Goal: Task Accomplishment & Management: Use online tool/utility

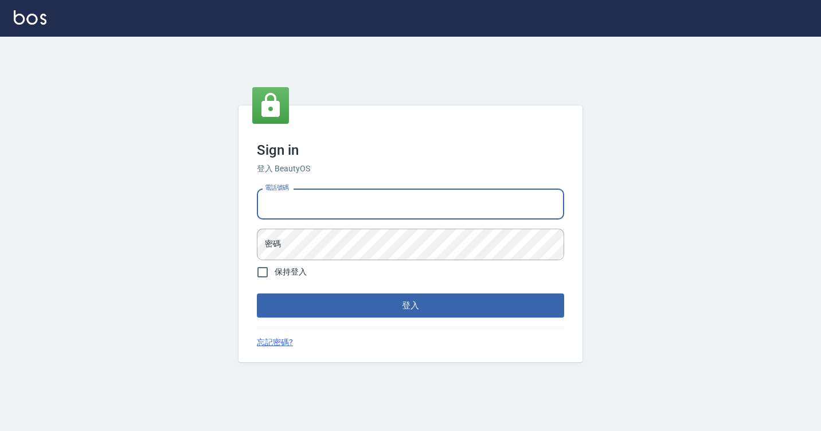
click at [294, 207] on input "電話號碼" at bounding box center [410, 204] width 307 height 31
type input "7812080"
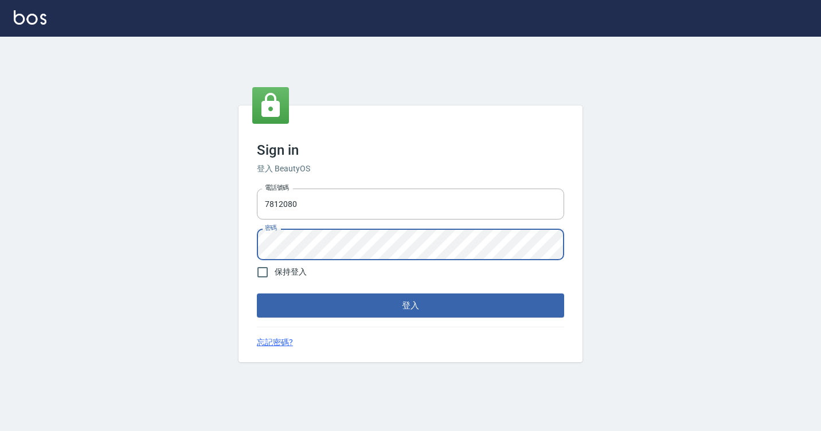
click at [257, 294] on button "登入" at bounding box center [410, 306] width 307 height 24
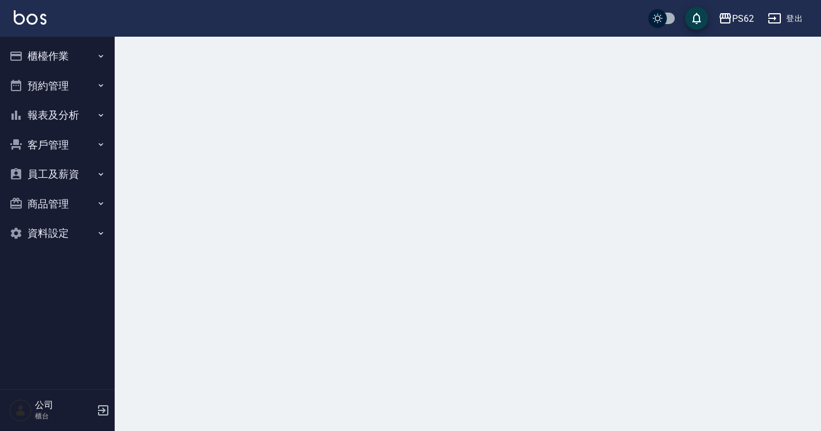
click at [100, 56] on icon "button" at bounding box center [100, 56] width 9 height 9
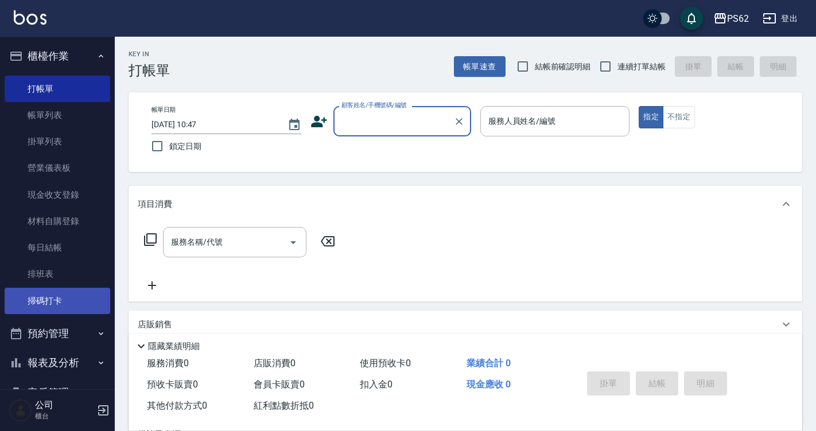
click at [46, 307] on link "掃碼打卡" at bounding box center [58, 301] width 106 height 26
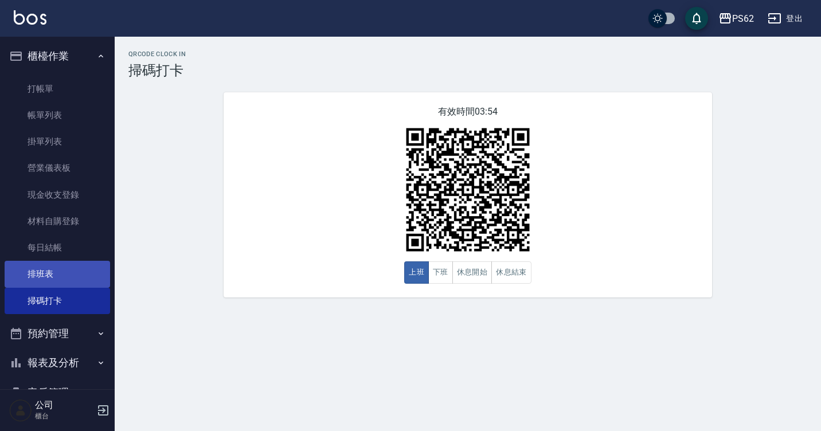
click at [70, 274] on link "排班表" at bounding box center [58, 274] width 106 height 26
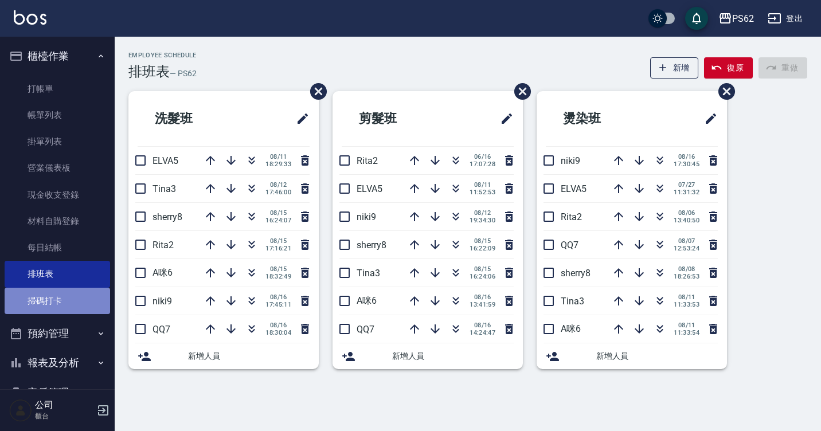
click at [72, 291] on link "掃碼打卡" at bounding box center [58, 301] width 106 height 26
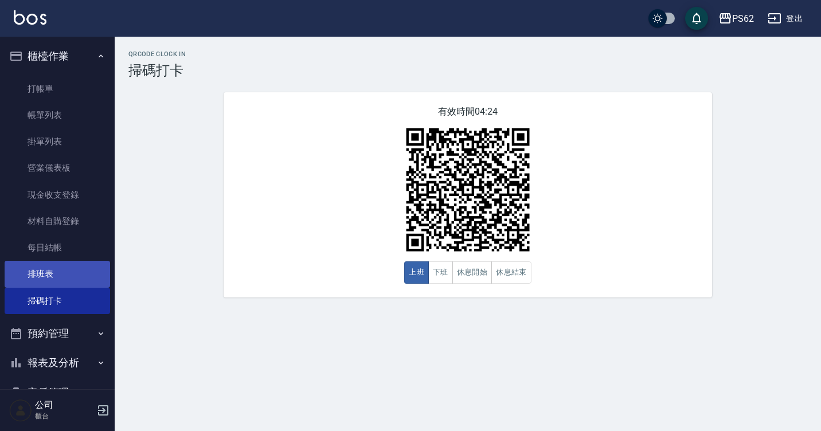
click at [75, 268] on link "排班表" at bounding box center [58, 274] width 106 height 26
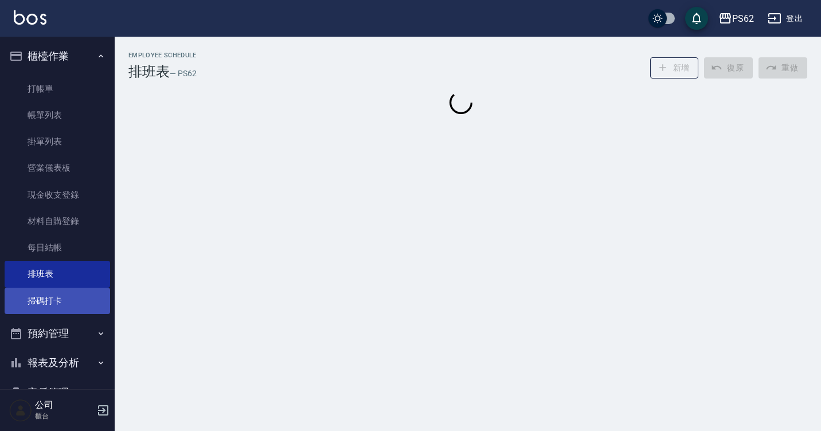
click at [65, 300] on link "掃碼打卡" at bounding box center [58, 301] width 106 height 26
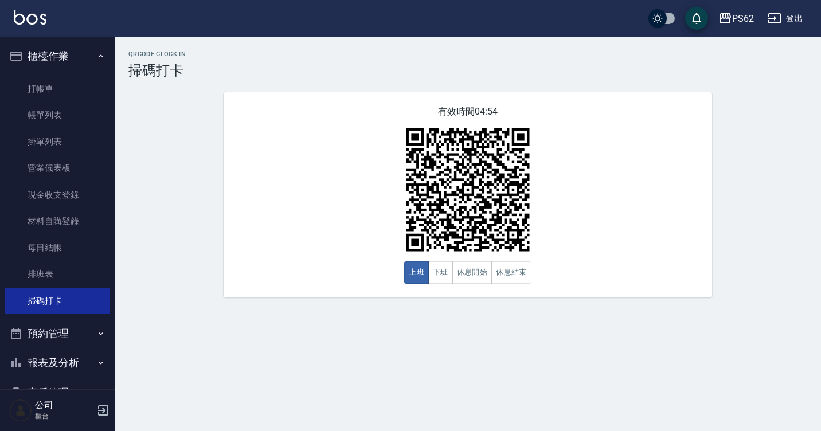
click at [58, 59] on button "櫃檯作業" at bounding box center [58, 56] width 106 height 30
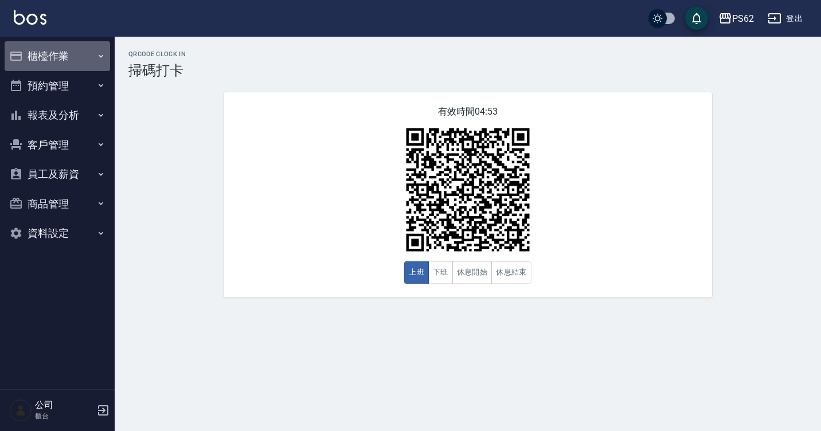
click at [59, 59] on button "櫃檯作業" at bounding box center [58, 56] width 106 height 30
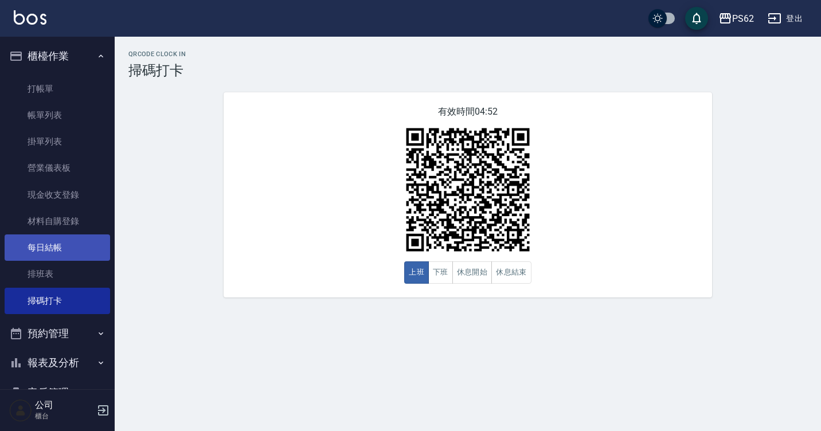
drag, startPoint x: 65, startPoint y: 268, endPoint x: 67, endPoint y: 258, distance: 11.0
click at [65, 267] on link "排班表" at bounding box center [58, 274] width 106 height 26
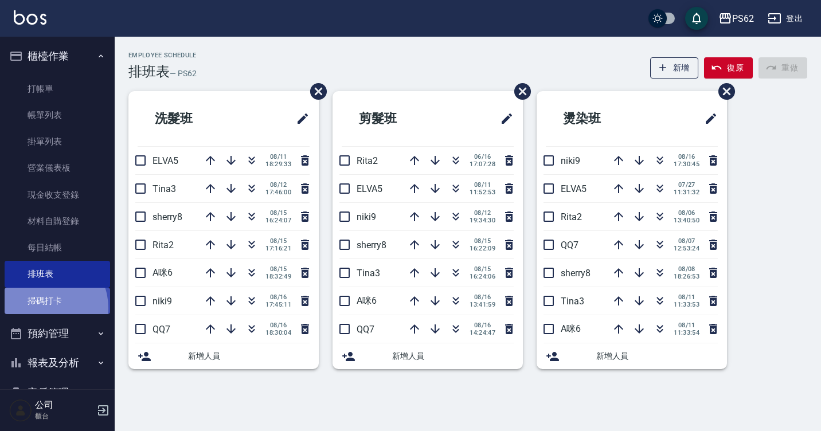
click at [44, 308] on link "掃碼打卡" at bounding box center [58, 301] width 106 height 26
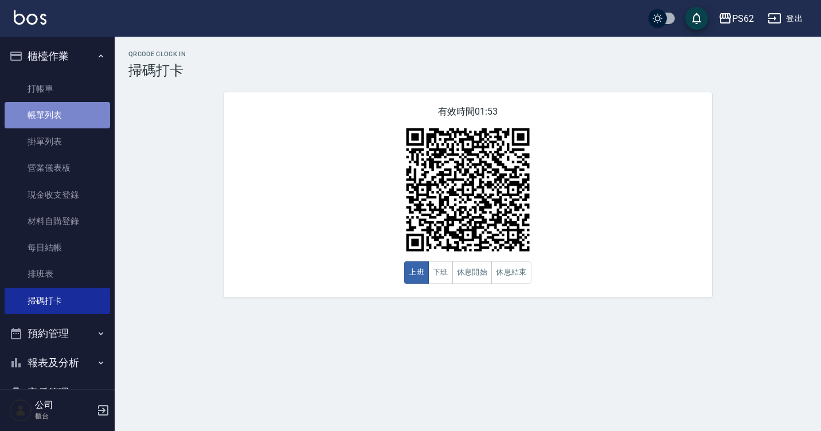
click at [69, 126] on link "帳單列表" at bounding box center [58, 115] width 106 height 26
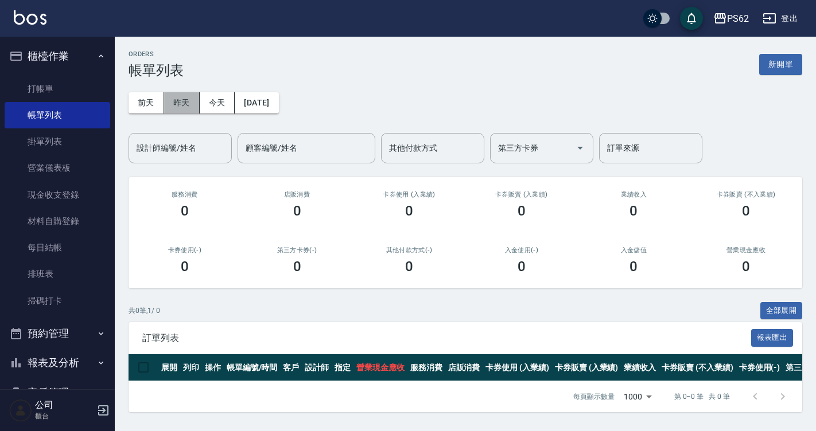
click at [190, 107] on button "昨天" at bounding box center [182, 102] width 36 height 21
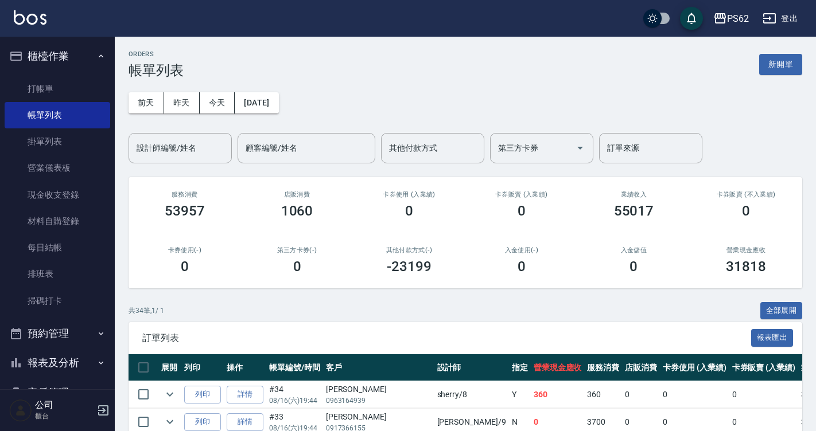
click at [308, 183] on div "店販消費 1060" at bounding box center [297, 205] width 112 height 56
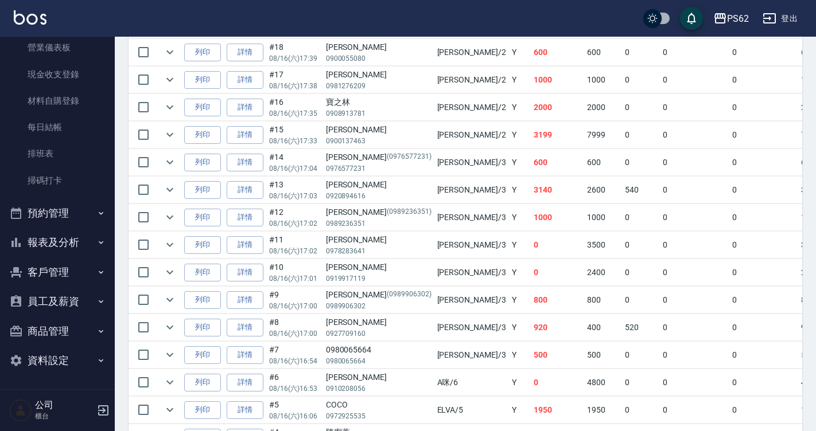
scroll to position [803, 0]
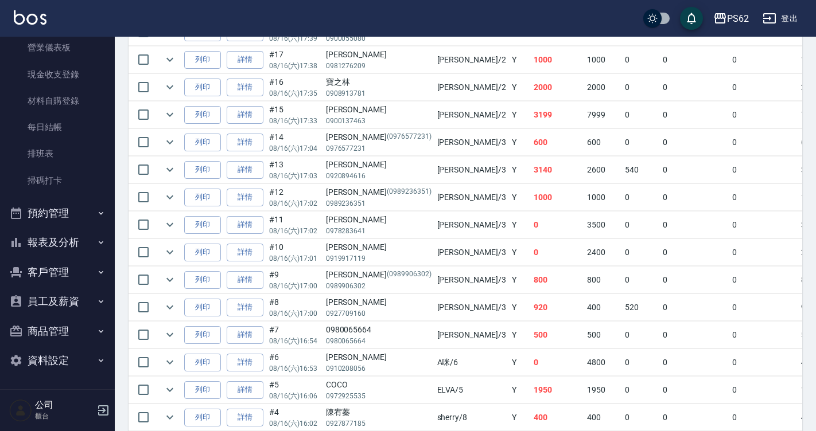
click at [374, 56] on div "李婕寧" at bounding box center [379, 55] width 106 height 12
click at [35, 165] on link "排班表" at bounding box center [58, 154] width 106 height 26
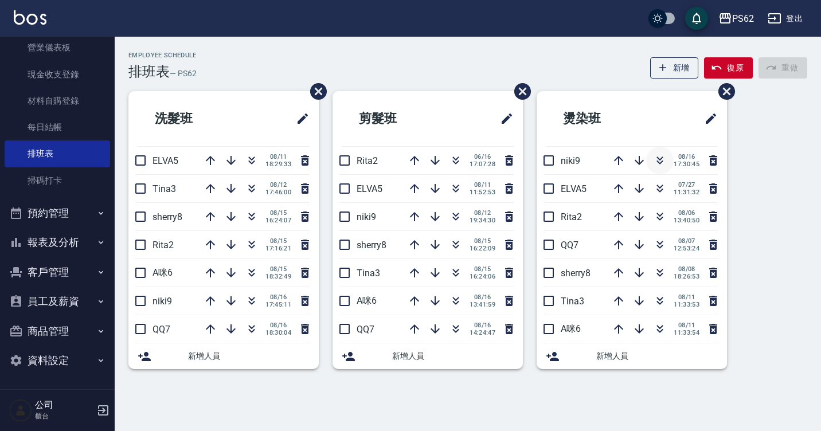
click at [662, 160] on icon "button" at bounding box center [660, 161] width 14 height 14
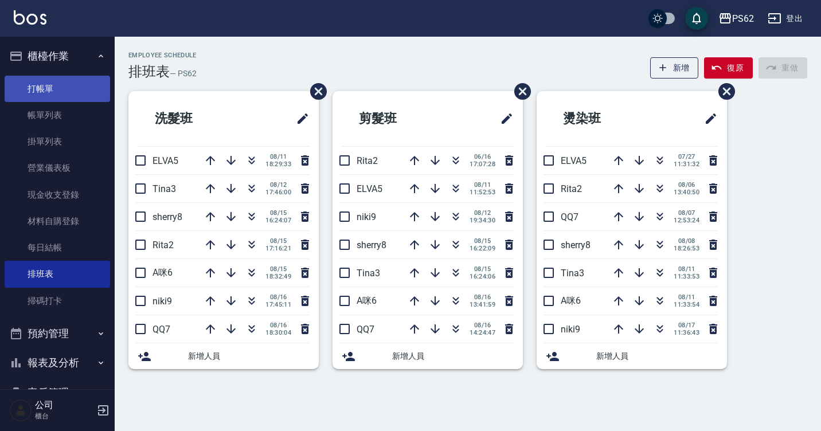
click at [68, 98] on link "打帳單" at bounding box center [58, 89] width 106 height 26
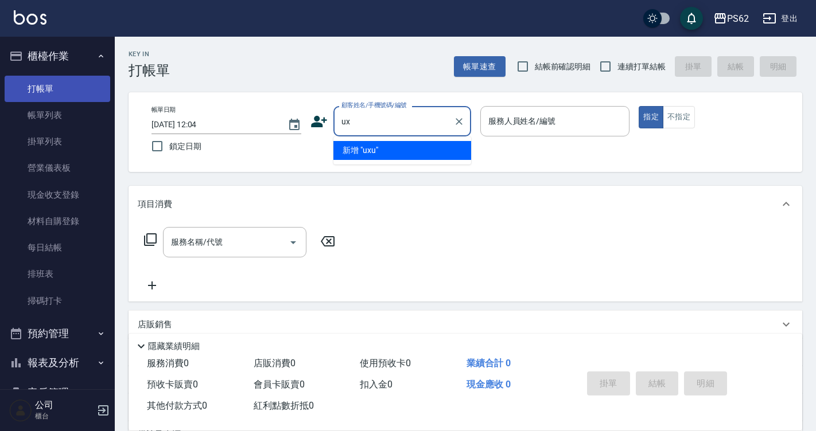
type input "u"
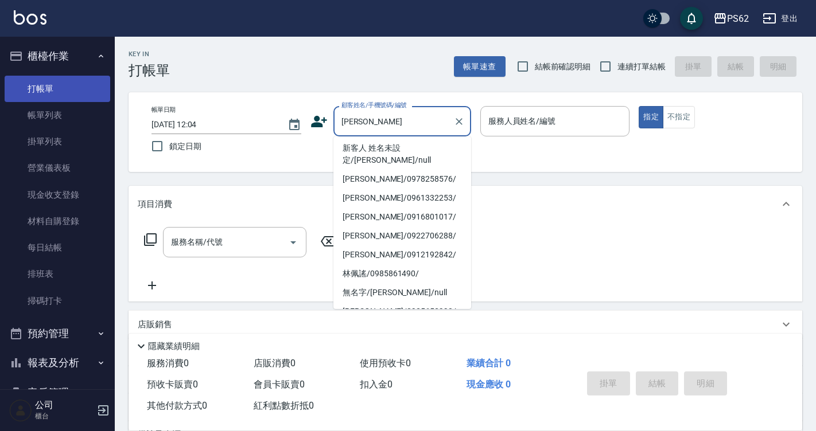
scroll to position [5, 0]
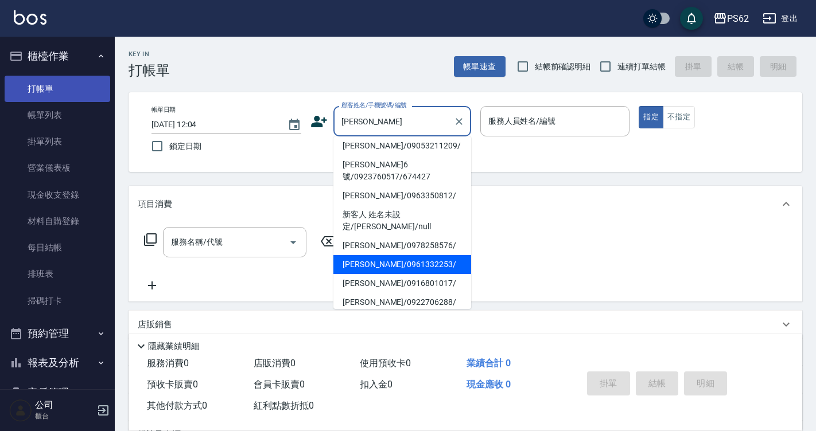
type input "林佩貞/0961332253/"
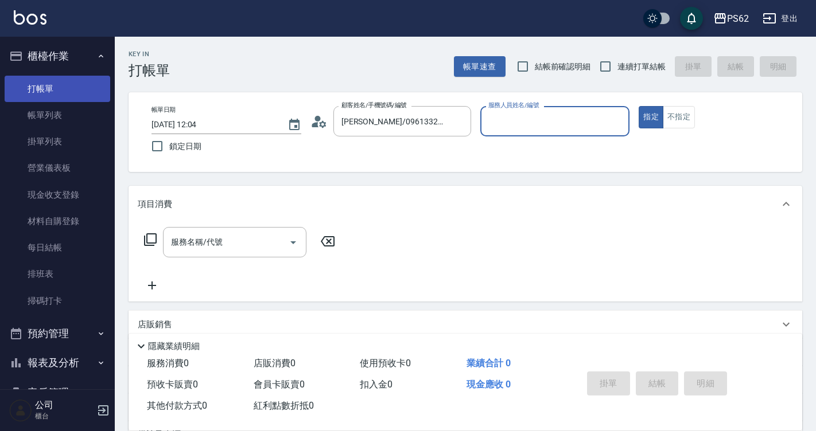
type input "Rita-2"
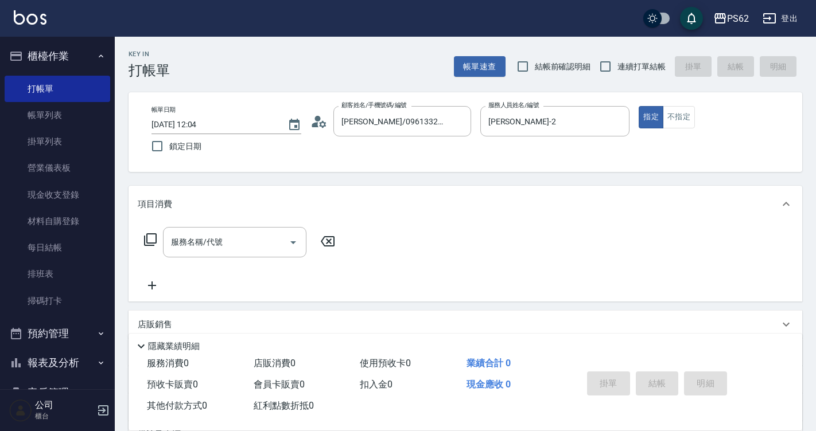
click at [312, 127] on icon at bounding box center [314, 124] width 7 height 5
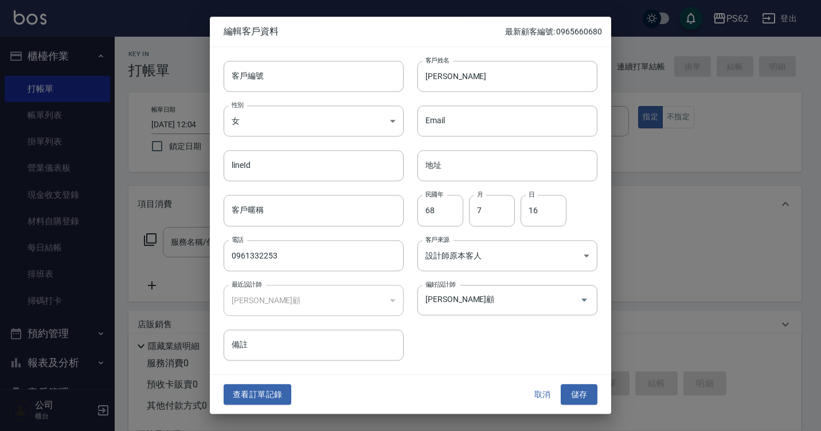
click at [250, 396] on button "查看訂單記錄" at bounding box center [258, 394] width 68 height 21
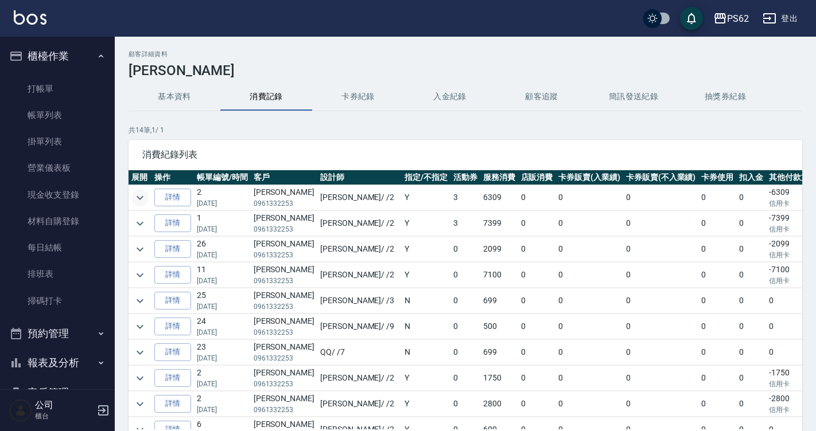
click at [145, 198] on icon "expand row" at bounding box center [140, 198] width 14 height 14
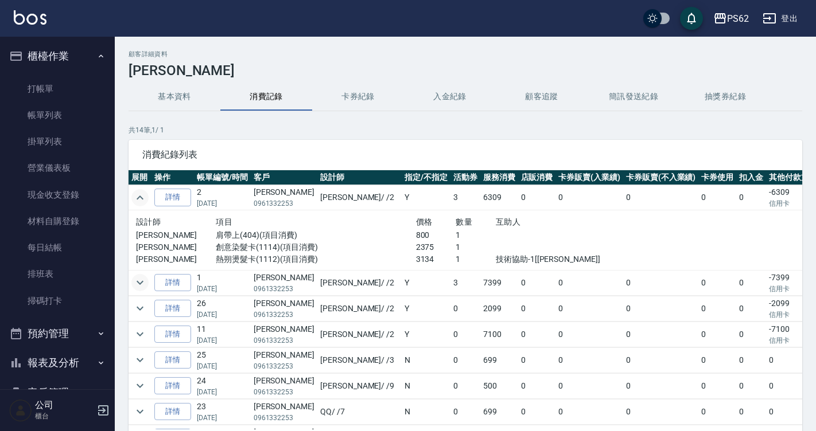
click at [138, 283] on icon "expand row" at bounding box center [140, 283] width 7 height 4
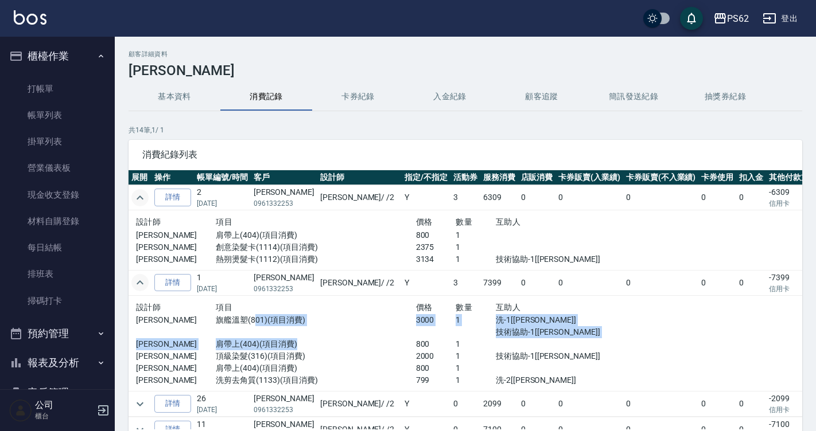
drag, startPoint x: 244, startPoint y: 322, endPoint x: 322, endPoint y: 345, distance: 81.5
click at [320, 344] on div "設計師 項目 價格 數量 互助人 Rita 旗艦溫塑(801)(項目消費) 3000 1 洗-1[小欣] 技術協助-1[小欣] Rita 肩帶上(404)(項…" at bounding box center [376, 344] width 480 height 87
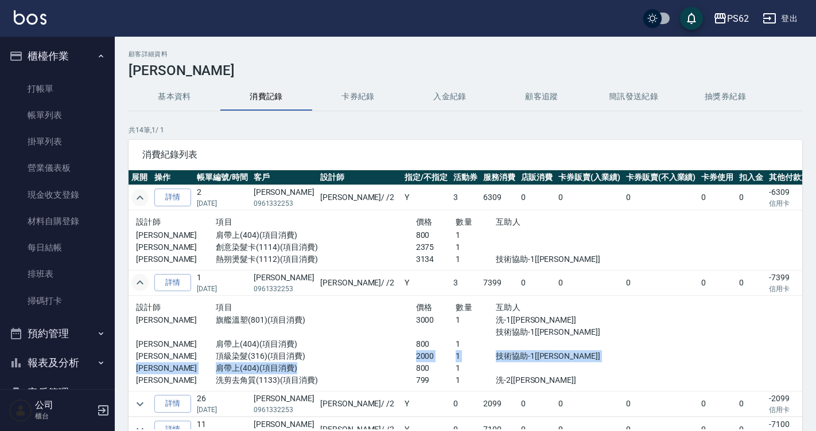
click at [356, 363] on div "設計師 項目 價格 數量 互助人 Rita 旗艦溫塑(801)(項目消費) 3000 1 洗-1[小欣] 技術協助-1[小欣] Rita 肩帶上(404)(項…" at bounding box center [376, 344] width 480 height 87
click at [373, 363] on p "肩帶上(404)(項目消費)" at bounding box center [316, 369] width 200 height 12
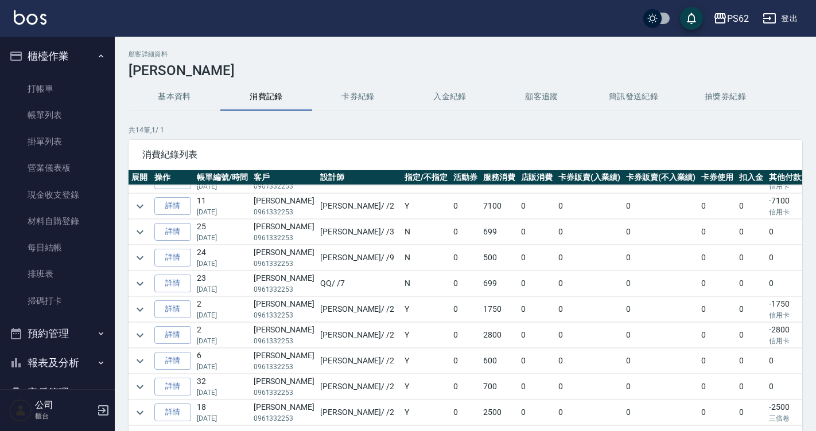
scroll to position [108, 0]
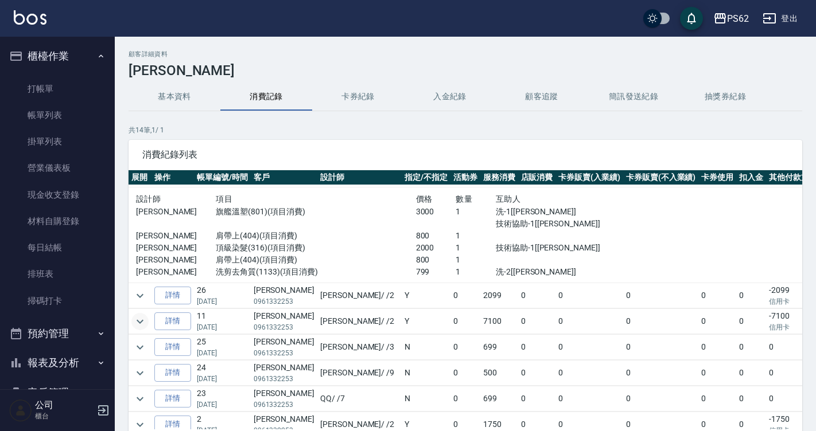
click at [140, 325] on icon "expand row" at bounding box center [140, 322] width 14 height 14
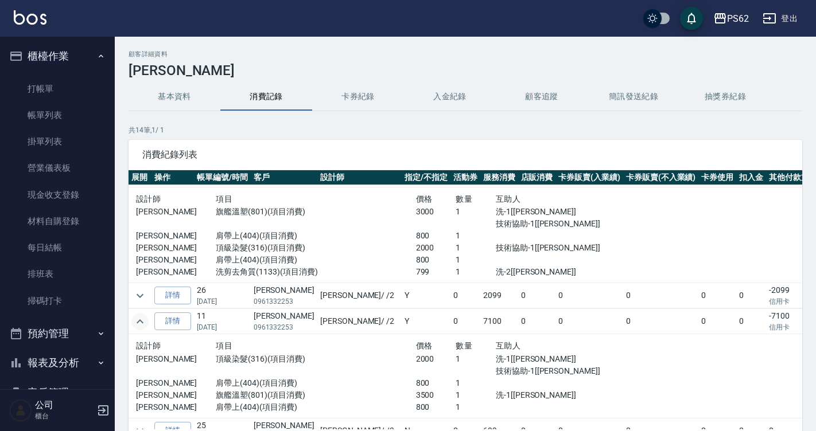
click at [486, 132] on p "共 14 筆, 1 / 1" at bounding box center [464, 130] width 673 height 10
click at [68, 271] on link "排班表" at bounding box center [58, 274] width 106 height 26
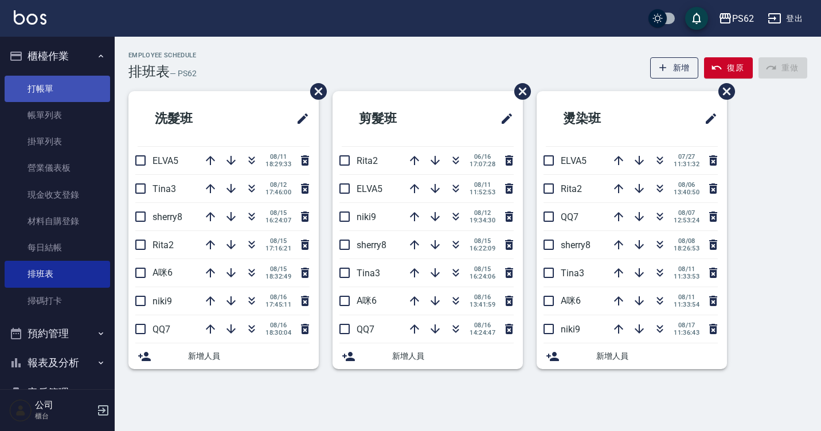
click at [68, 94] on link "打帳單" at bounding box center [58, 89] width 106 height 26
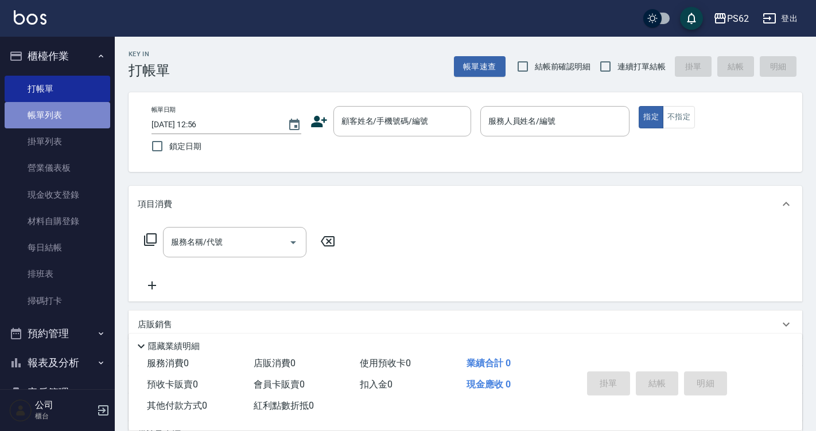
click at [71, 116] on link "帳單列表" at bounding box center [58, 115] width 106 height 26
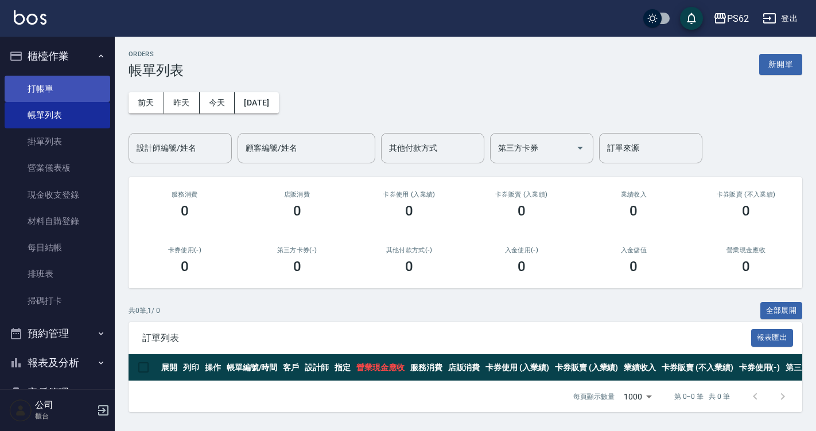
click at [87, 96] on link "打帳單" at bounding box center [58, 89] width 106 height 26
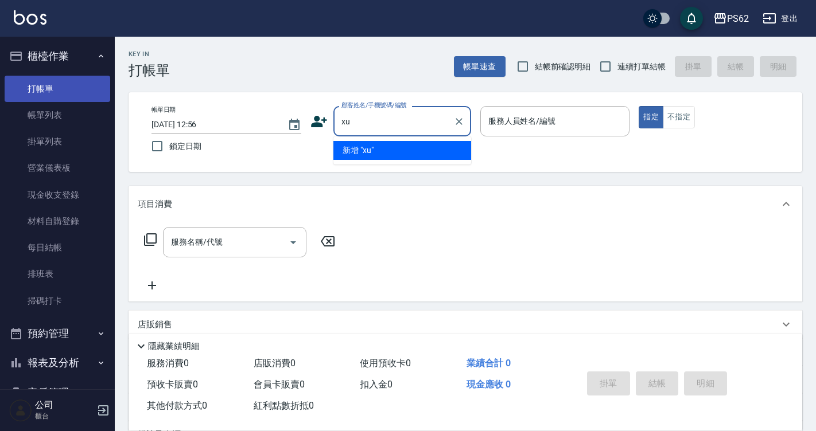
type input "x"
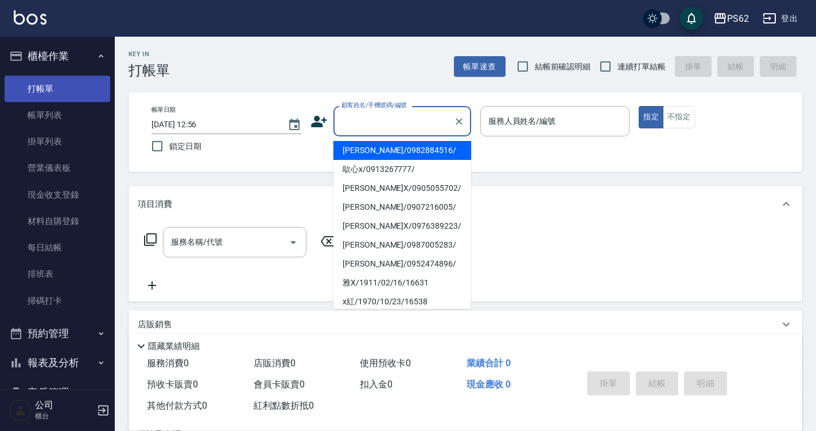
type input "h"
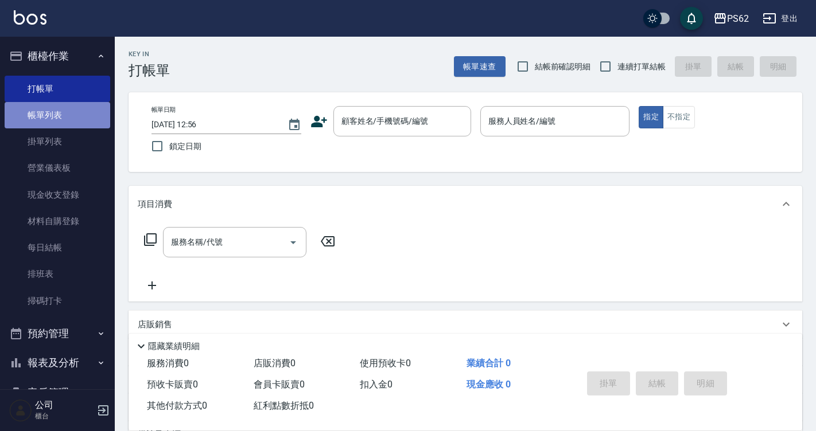
click at [66, 122] on link "帳單列表" at bounding box center [58, 115] width 106 height 26
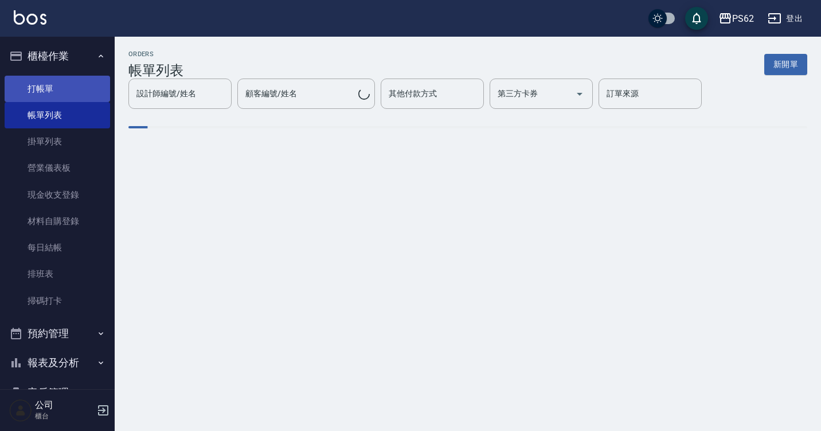
click at [73, 94] on link "打帳單" at bounding box center [58, 89] width 106 height 26
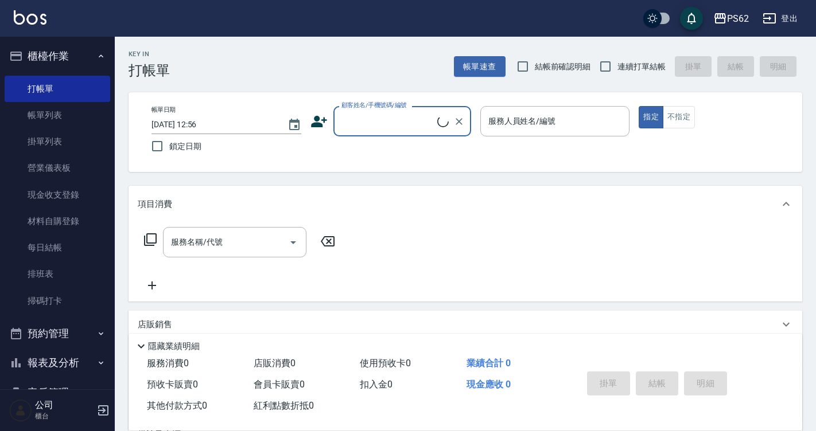
type input "d"
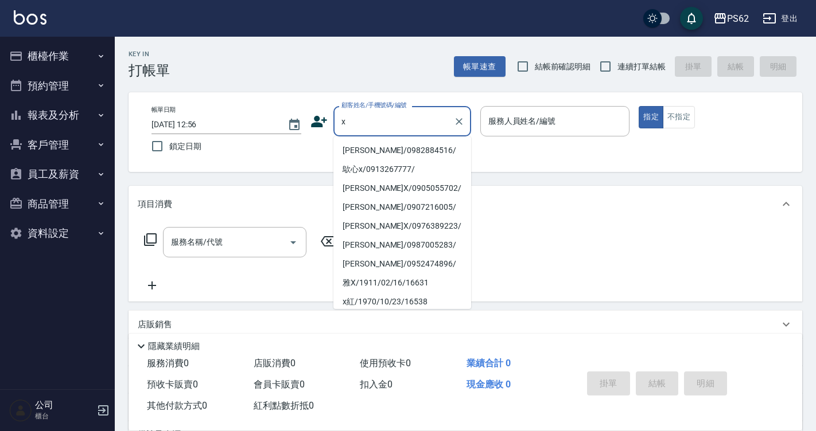
type input "xz"
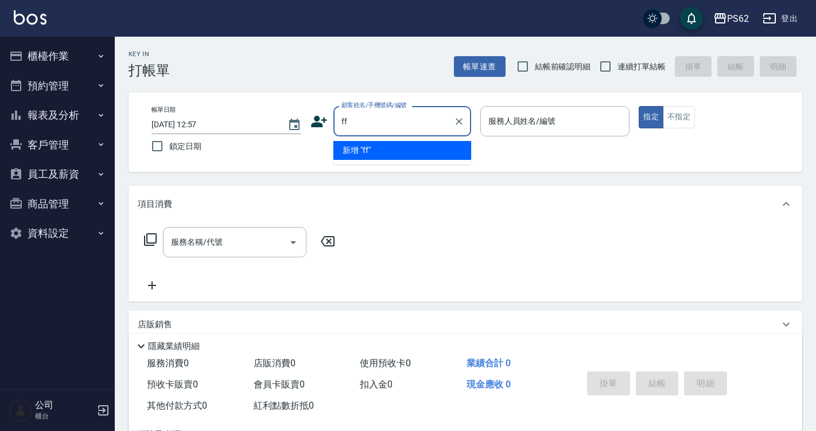
type input "f"
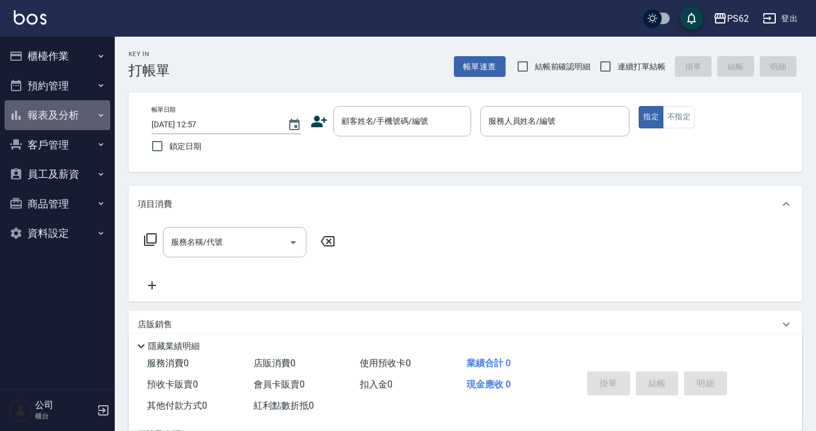
click at [90, 110] on button "報表及分析" at bounding box center [58, 115] width 106 height 30
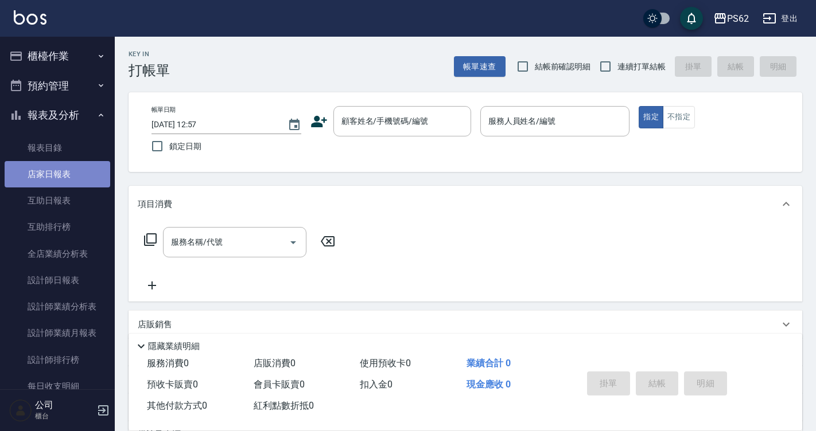
click at [77, 174] on link "店家日報表" at bounding box center [58, 174] width 106 height 26
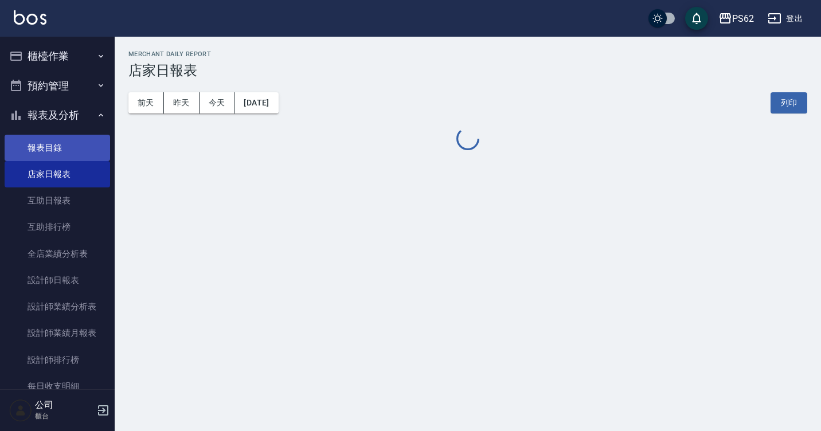
click at [92, 149] on link "報表目錄" at bounding box center [58, 148] width 106 height 26
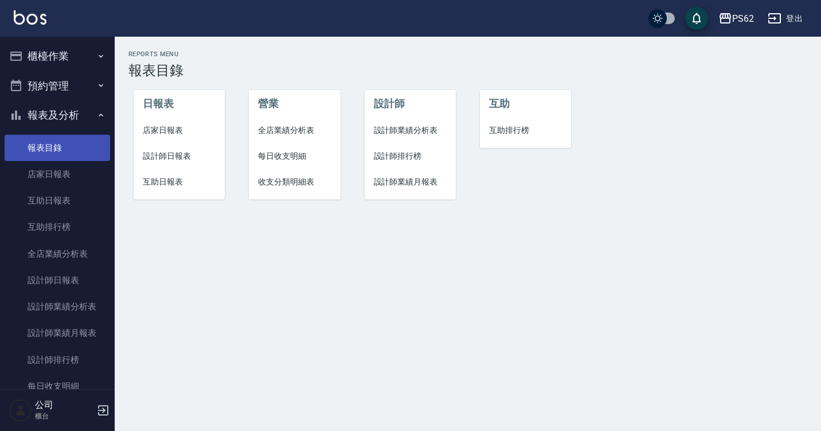
click at [92, 149] on link "報表目錄" at bounding box center [58, 148] width 106 height 26
click at [69, 58] on button "櫃檯作業" at bounding box center [58, 56] width 106 height 30
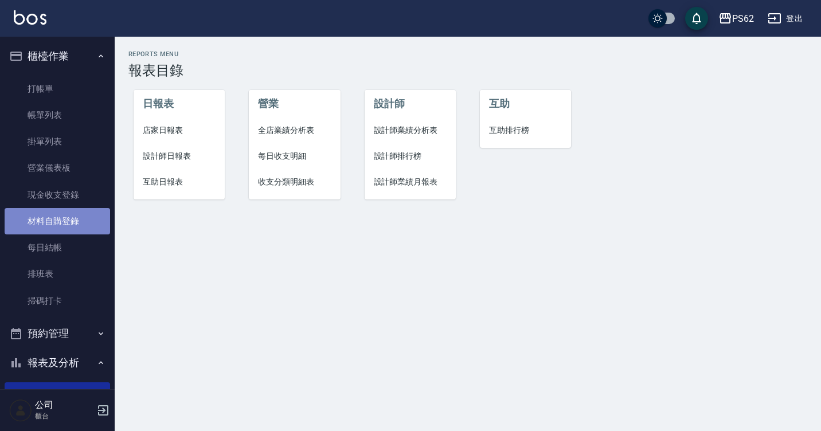
click at [71, 224] on link "材料自購登錄" at bounding box center [58, 221] width 106 height 26
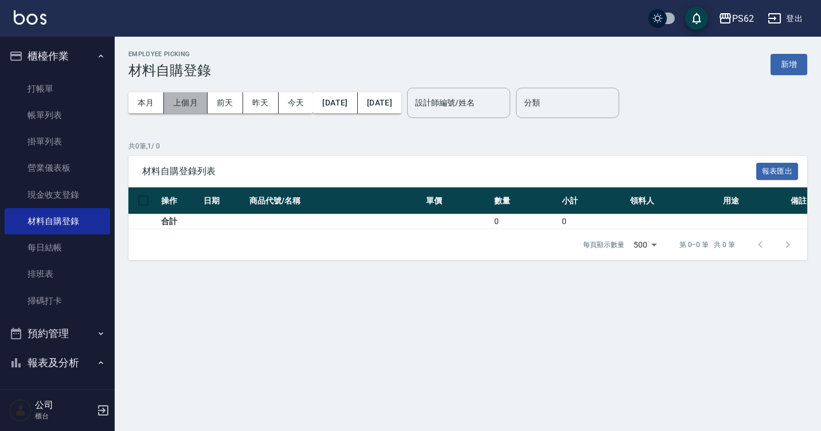
click at [187, 105] on button "上個月" at bounding box center [186, 102] width 44 height 21
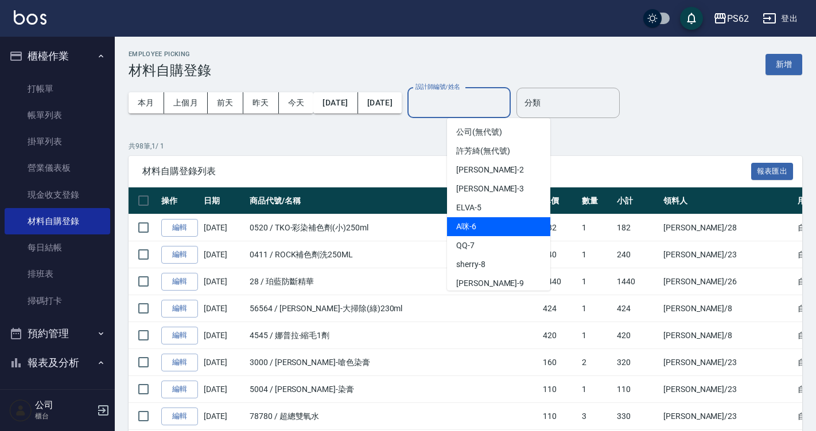
drag, startPoint x: 471, startPoint y: 101, endPoint x: 483, endPoint y: 221, distance: 121.1
click at [483, 221] on div "A咪 -6" at bounding box center [498, 226] width 103 height 19
type input "A咪-6"
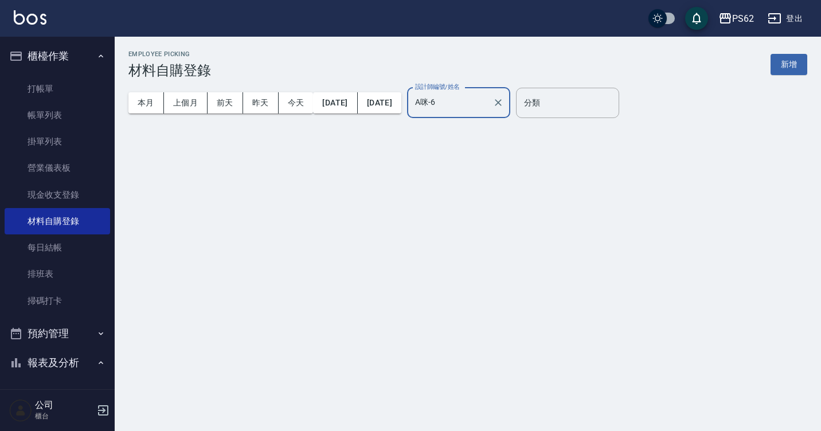
click at [483, 221] on div "Employee Picking 材料自購登錄 新增 本月 上個月 [DATE] [DATE] [DATE] [DATE] [DATE] 設計師編號/姓名 A…" at bounding box center [410, 215] width 821 height 431
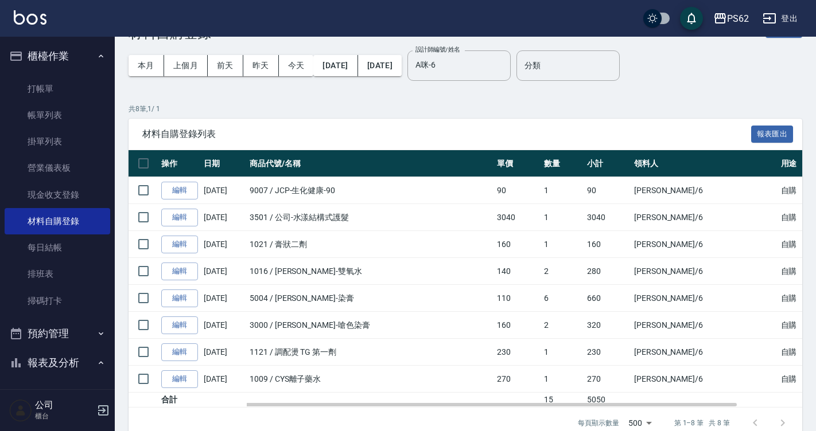
scroll to position [57, 0]
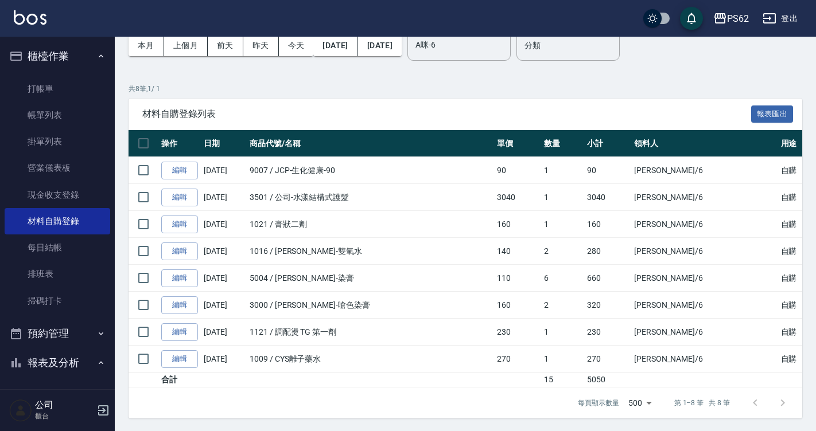
click at [67, 72] on ul "打帳單 帳單列表 掛單列表 營業儀表板 現金收支登錄 材料自購登錄 每日結帳 排班表 掃碼打卡" at bounding box center [58, 195] width 106 height 248
click at [67, 81] on link "打帳單" at bounding box center [58, 89] width 106 height 26
